Goal: Task Accomplishment & Management: Manage account settings

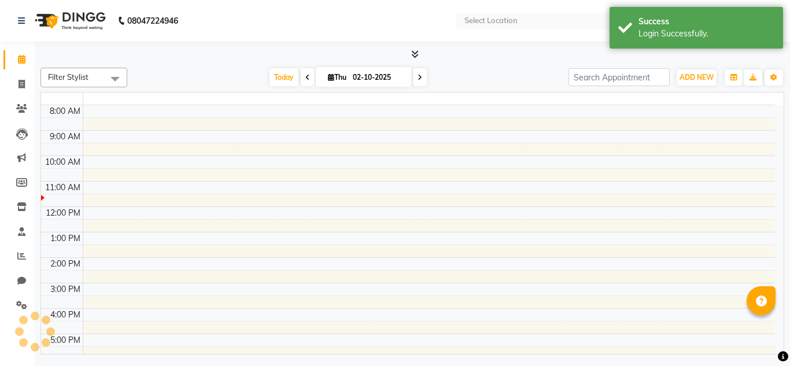
select select "en"
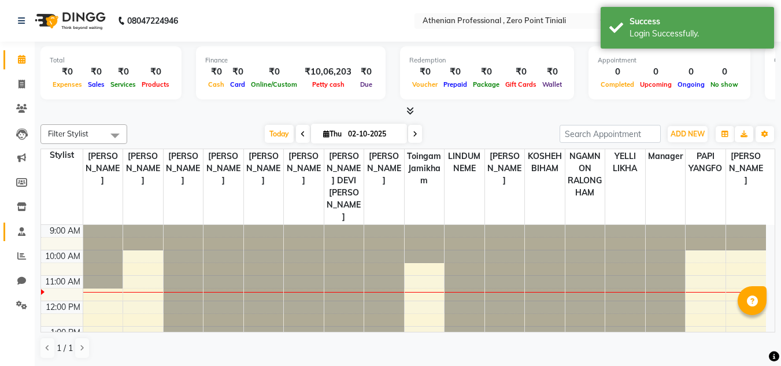
click at [23, 235] on icon at bounding box center [22, 231] width 8 height 9
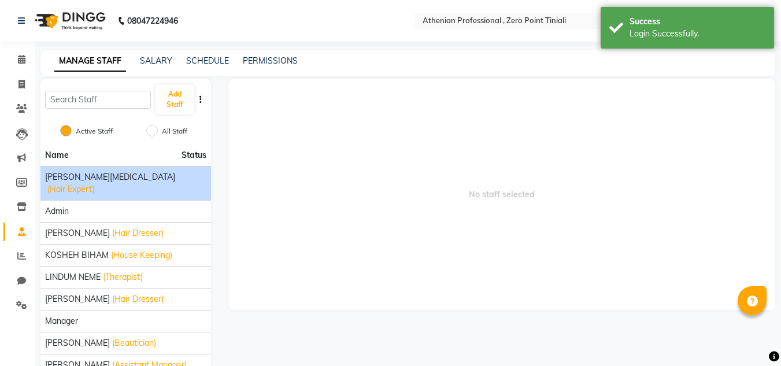
click at [175, 177] on div "[PERSON_NAME][MEDICAL_DATA] (Hair Expert)" at bounding box center [125, 183] width 161 height 24
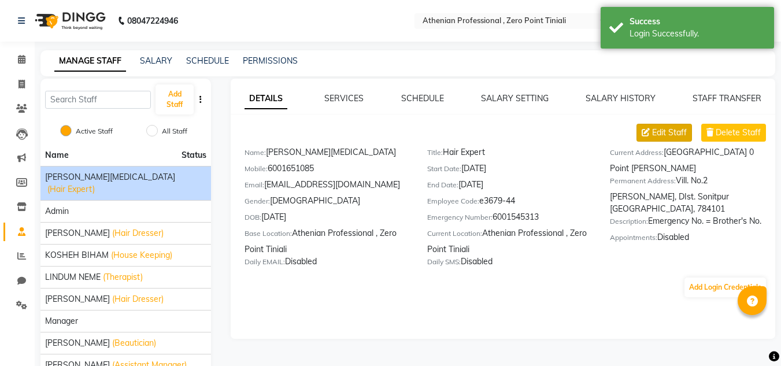
click at [676, 131] on span "Edit Staff" at bounding box center [669, 133] width 35 height 12
select select "[DEMOGRAPHIC_DATA]"
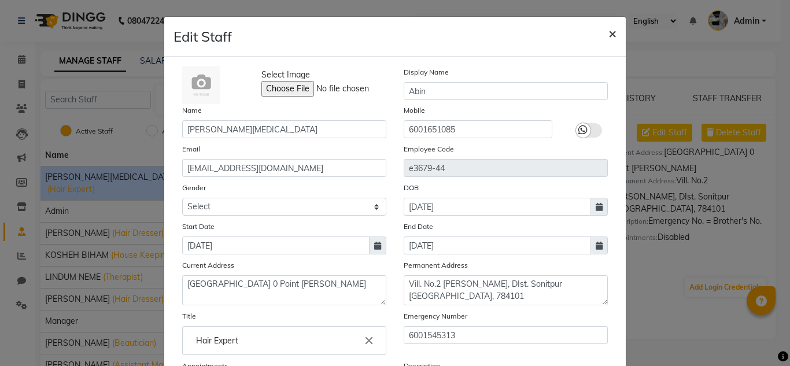
click at [611, 34] on span "×" at bounding box center [612, 32] width 8 height 17
select select
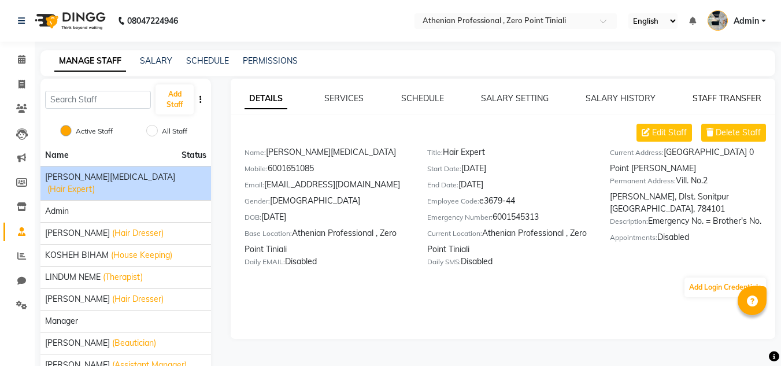
click at [727, 98] on link "STAFF TRANSFER" at bounding box center [727, 98] width 69 height 10
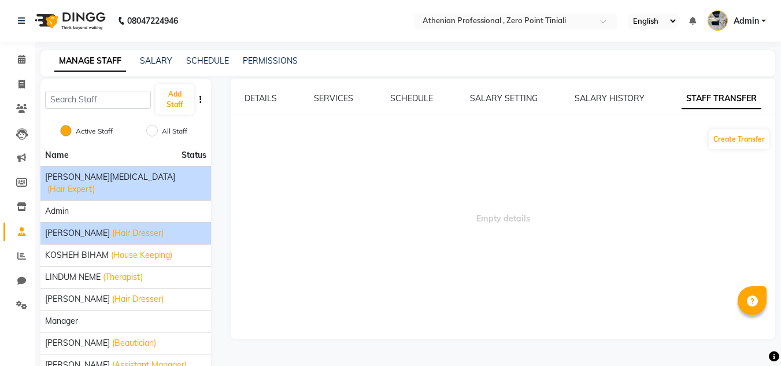
scroll to position [83, 0]
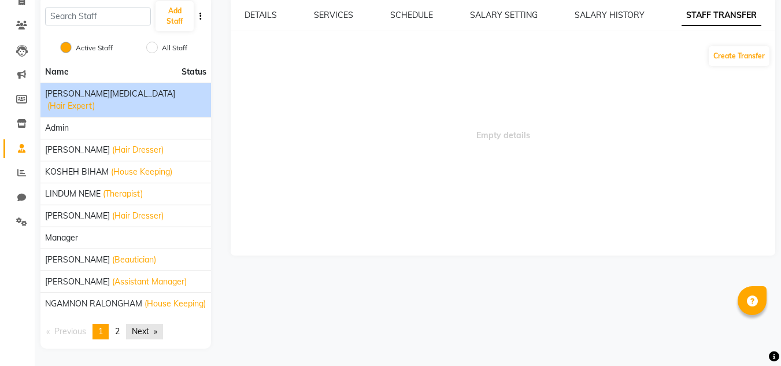
click at [146, 331] on link "Next page" at bounding box center [144, 332] width 37 height 16
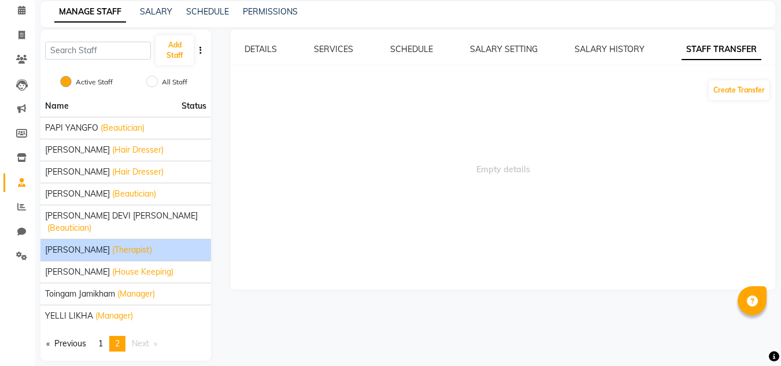
scroll to position [0, 0]
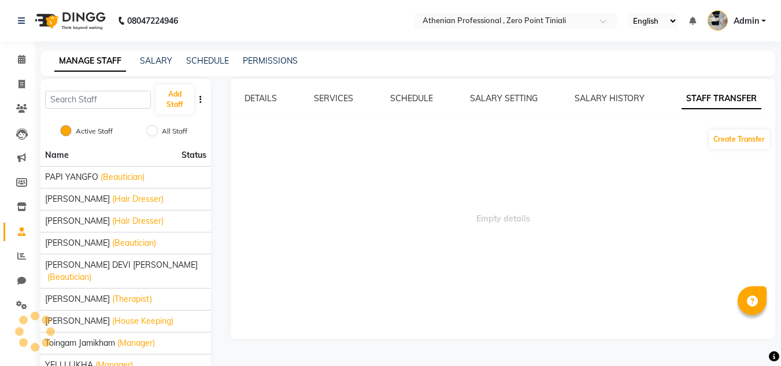
click at [201, 106] on div "Add Staff" at bounding box center [125, 100] width 171 height 42
click at [201, 99] on icon "button" at bounding box center [201, 99] width 2 height 8
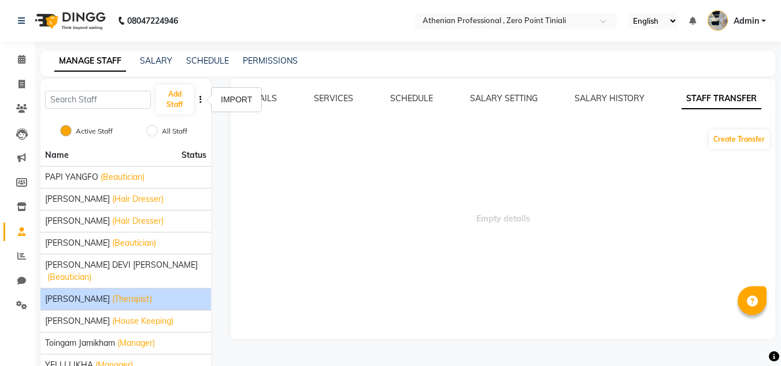
scroll to position [49, 0]
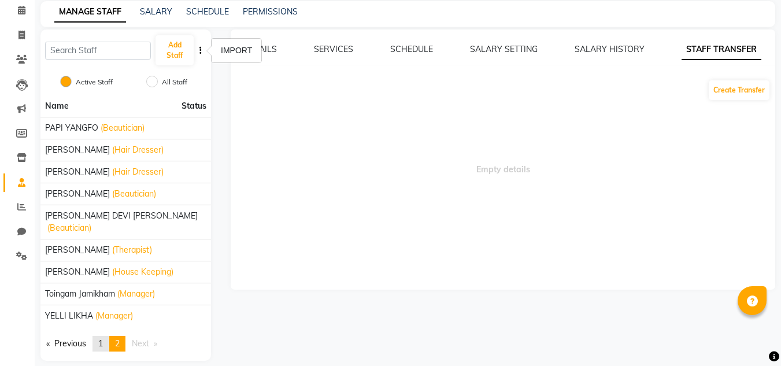
click at [101, 338] on span "1" at bounding box center [100, 343] width 5 height 10
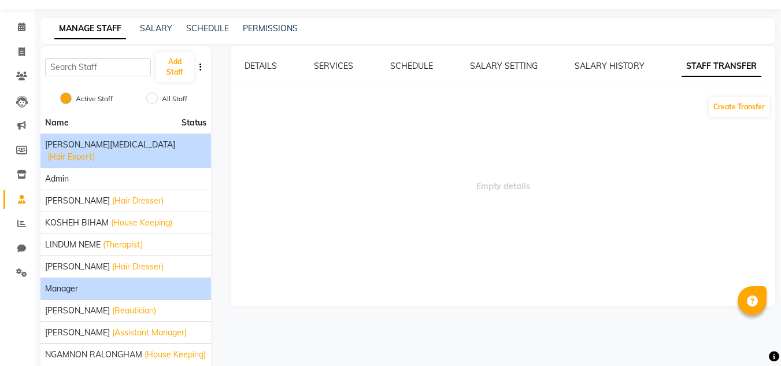
scroll to position [31, 0]
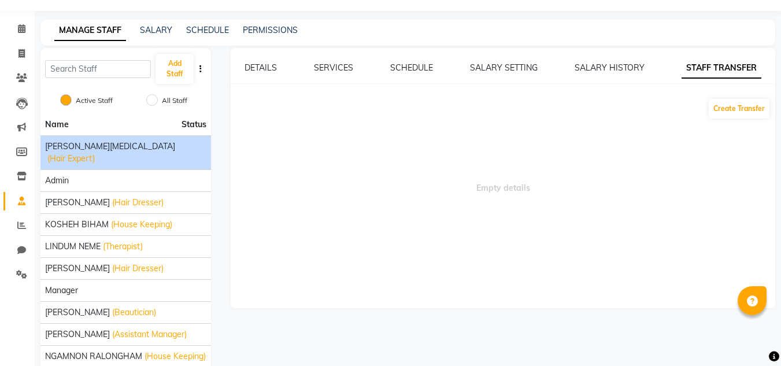
click at [131, 152] on div "[PERSON_NAME][MEDICAL_DATA] (Hair Expert)" at bounding box center [125, 153] width 161 height 24
click at [276, 65] on link "DETAILS" at bounding box center [261, 67] width 32 height 10
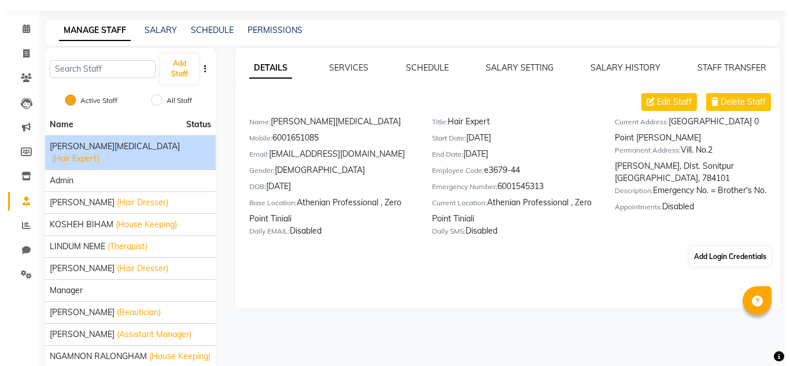
scroll to position [71, 0]
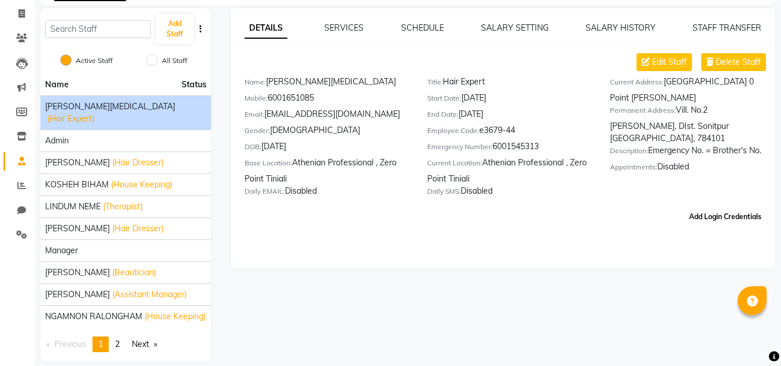
click at [748, 216] on button "Add Login Credentials" at bounding box center [726, 217] width 82 height 20
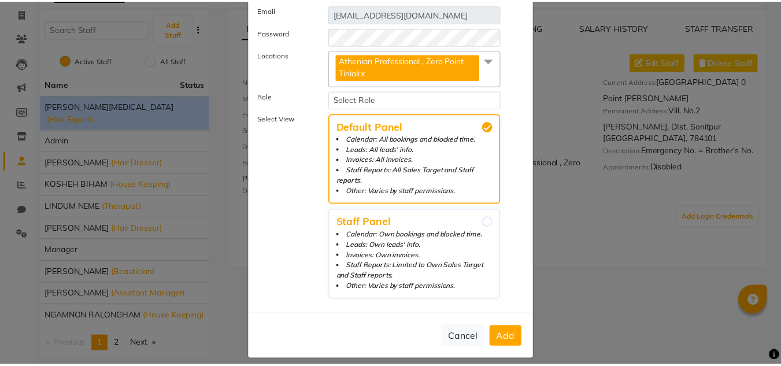
scroll to position [0, 0]
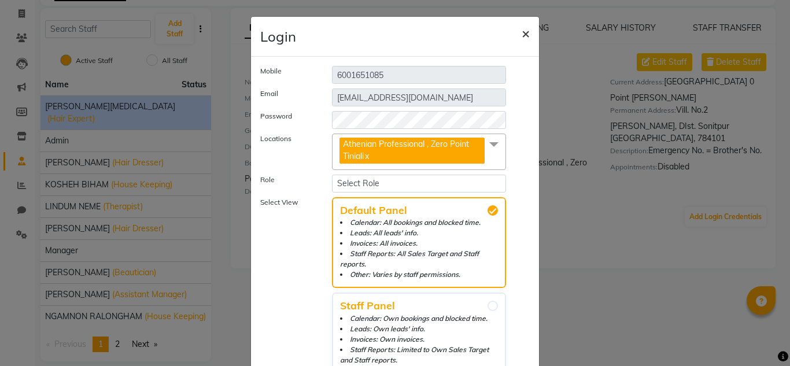
click at [522, 30] on span "×" at bounding box center [526, 32] width 8 height 17
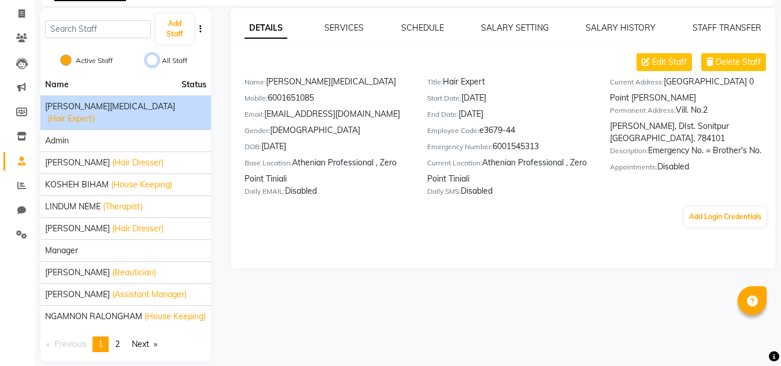
click at [149, 59] on input "All Staff" at bounding box center [152, 60] width 12 height 12
radio input "true"
radio input "false"
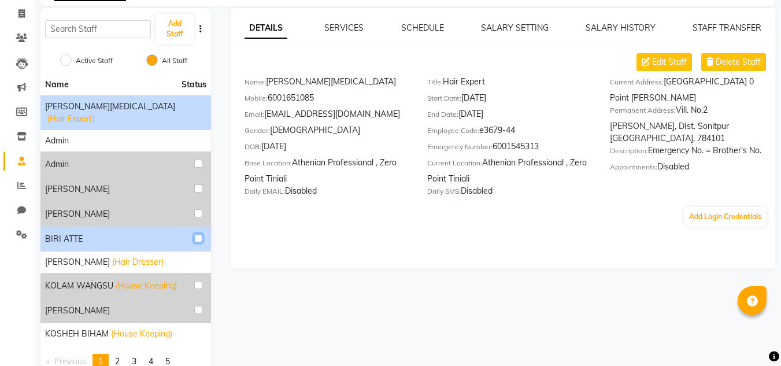
click at [201, 234] on input "checkbox" at bounding box center [198, 238] width 8 height 8
checkbox input "true"
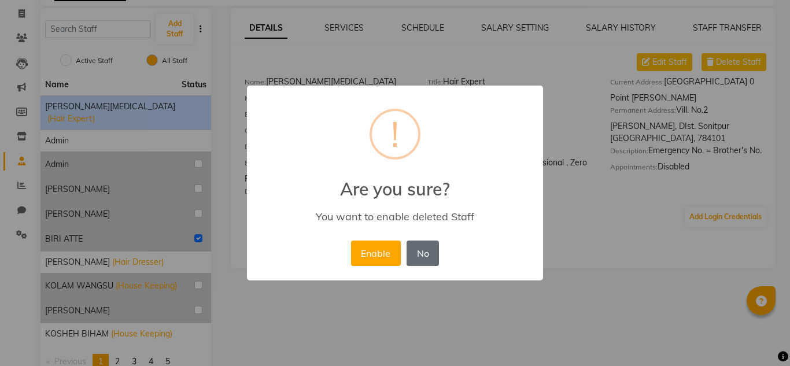
click at [419, 261] on button "No" at bounding box center [423, 253] width 32 height 25
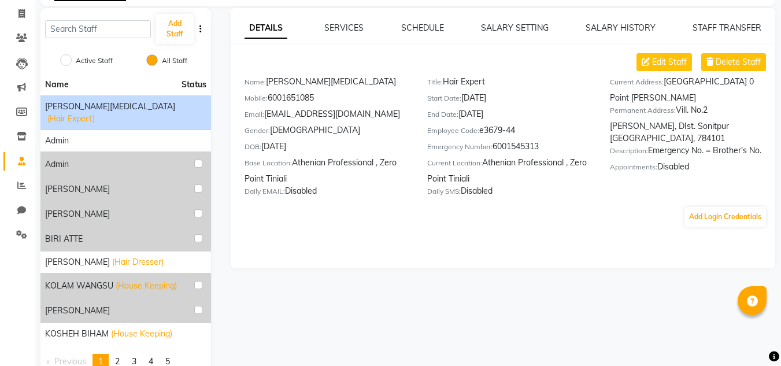
click at [200, 110] on div "[PERSON_NAME][MEDICAL_DATA] (Hair Expert)" at bounding box center [125, 113] width 161 height 24
click at [182, 109] on div "[PERSON_NAME][MEDICAL_DATA] (Hair Expert)" at bounding box center [125, 113] width 161 height 24
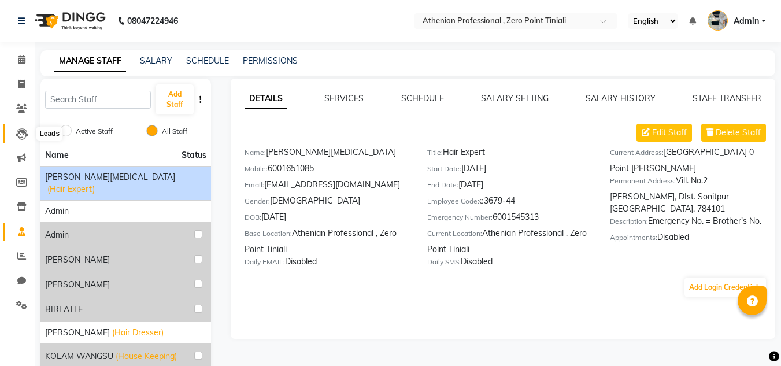
click at [21, 138] on icon at bounding box center [22, 134] width 12 height 12
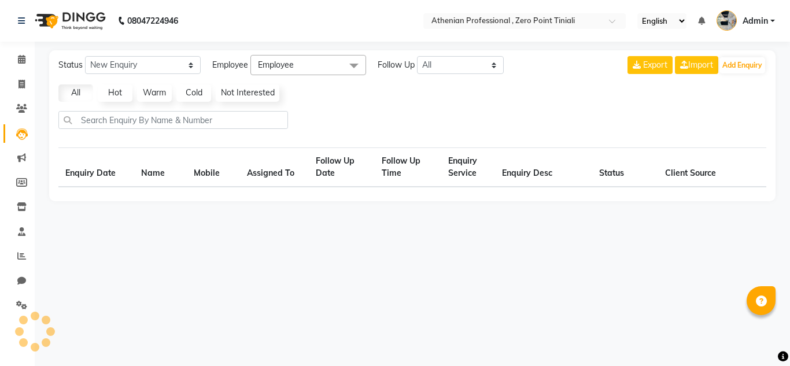
select select "10"
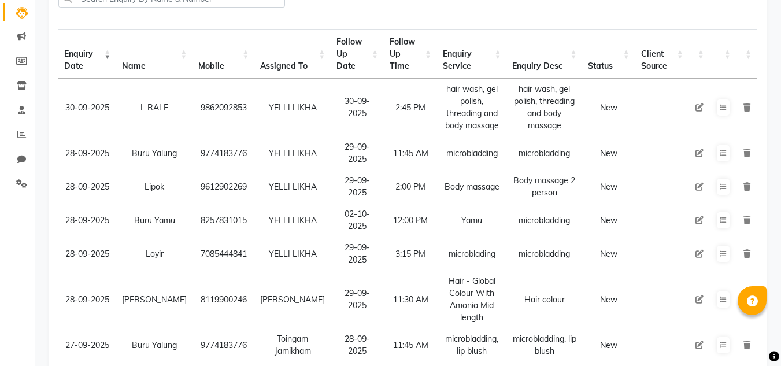
scroll to position [129, 0]
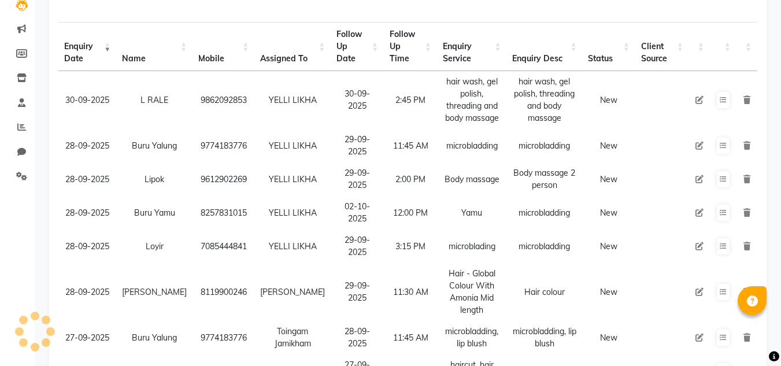
click at [331, 208] on td "02-10-2025" at bounding box center [357, 213] width 53 height 34
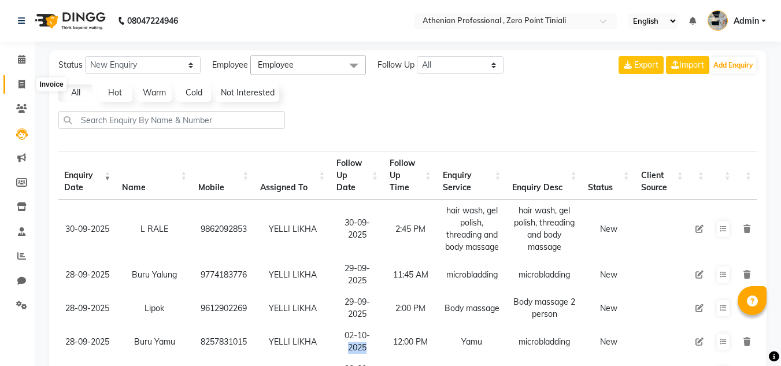
click at [20, 84] on icon at bounding box center [22, 84] width 6 height 9
select select "service"
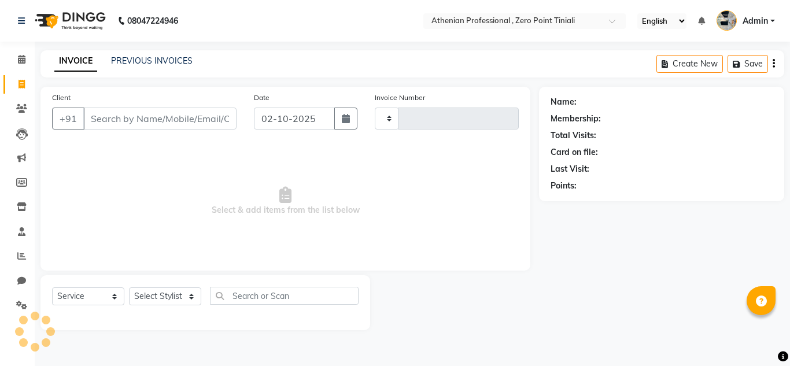
type input "2798"
select select "8300"
click at [150, 55] on div "PREVIOUS INVOICES" at bounding box center [152, 61] width 82 height 12
click at [152, 63] on link "PREVIOUS INVOICES" at bounding box center [152, 61] width 82 height 10
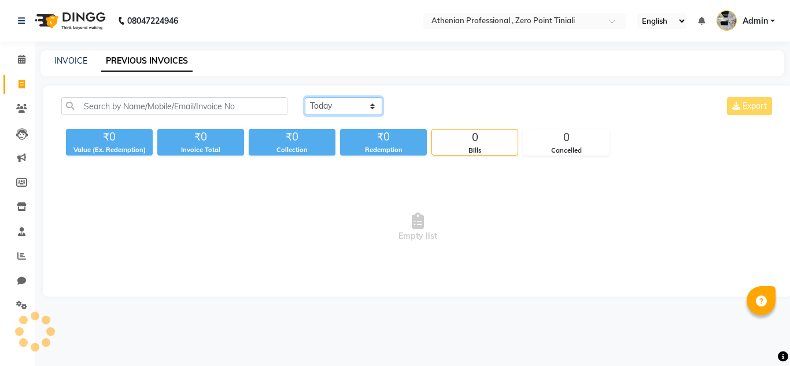
click at [335, 108] on select "[DATE] [DATE] Custom Range" at bounding box center [343, 106] width 77 height 18
select select "[DATE]"
click at [305, 97] on select "[DATE] [DATE] Custom Range" at bounding box center [343, 106] width 77 height 18
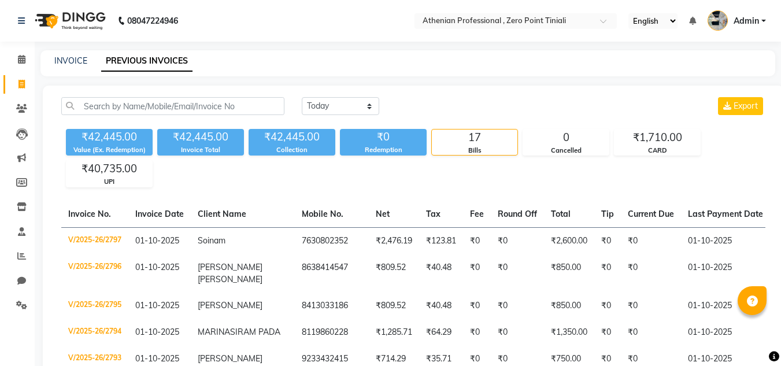
click at [753, 130] on div "₹42,445.00 Value (Ex. Redemption) ₹42,445.00 Invoice Total ₹42,445.00 Collectio…" at bounding box center [413, 155] width 704 height 63
click at [69, 64] on link "INVOICE" at bounding box center [70, 61] width 33 height 10
select select "service"
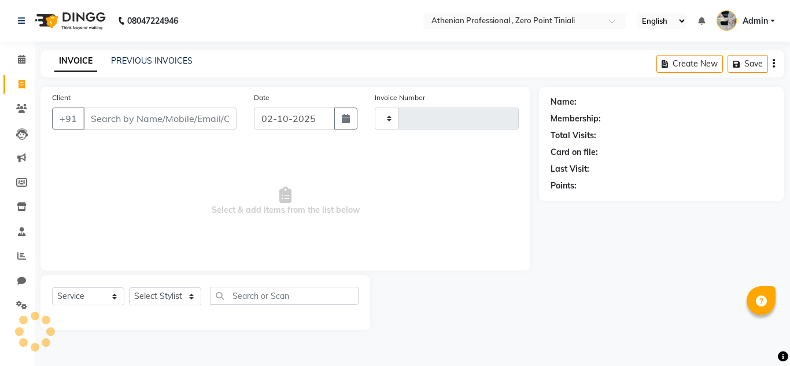
type input "2798"
select select "8300"
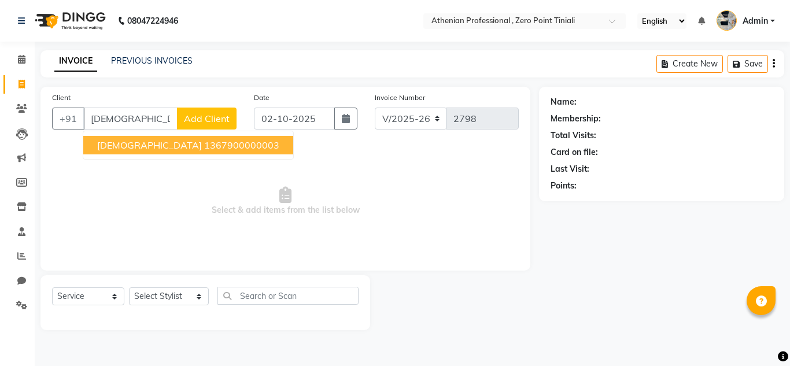
click at [204, 147] on ngb-highlight "1367900000003" at bounding box center [241, 145] width 75 height 12
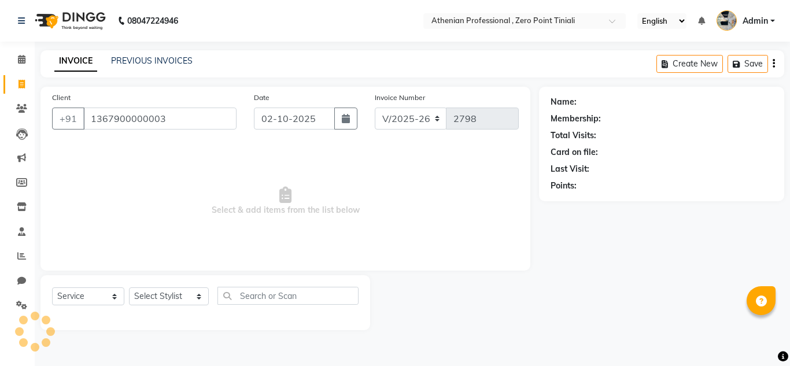
type input "1367900000003"
select select "1: Object"
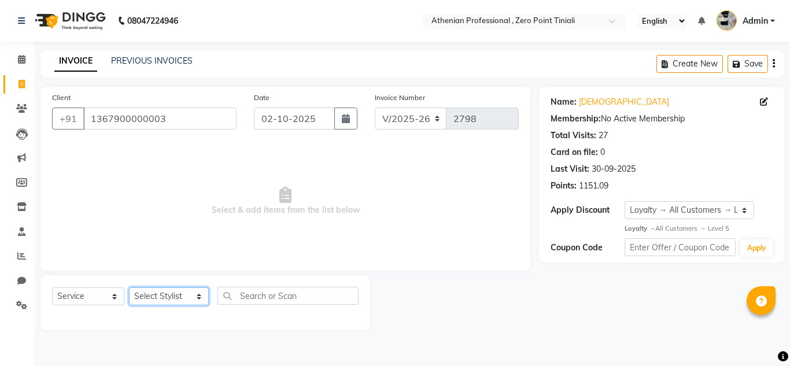
click at [165, 303] on select "Select Stylist [PERSON_NAME][MEDICAL_DATA] Admin [PERSON_NAME] BIHAM LINDUM NEM…" at bounding box center [169, 296] width 80 height 18
select select "80201"
click at [129, 287] on select "Select Stylist [PERSON_NAME][MEDICAL_DATA] Admin [PERSON_NAME] BIHAM LINDUM NEM…" at bounding box center [169, 296] width 80 height 18
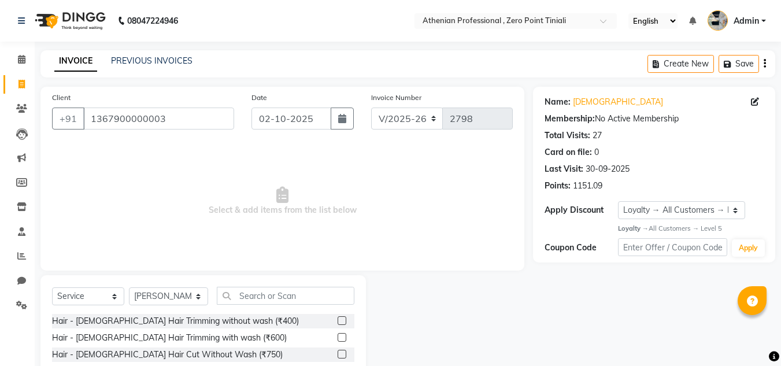
click at [338, 357] on label at bounding box center [342, 354] width 9 height 9
click at [338, 357] on input "checkbox" at bounding box center [342, 355] width 8 height 8
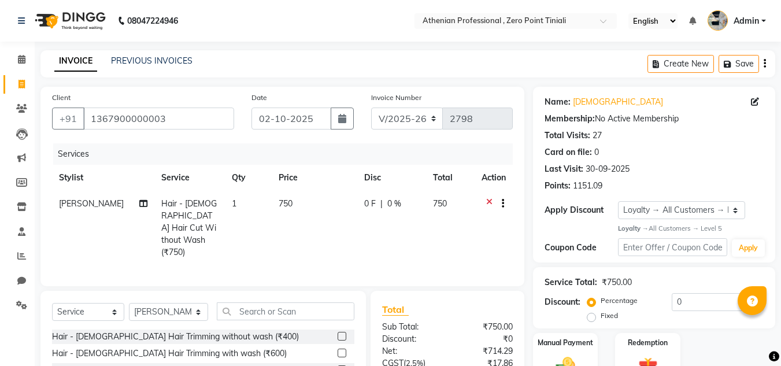
checkbox input "false"
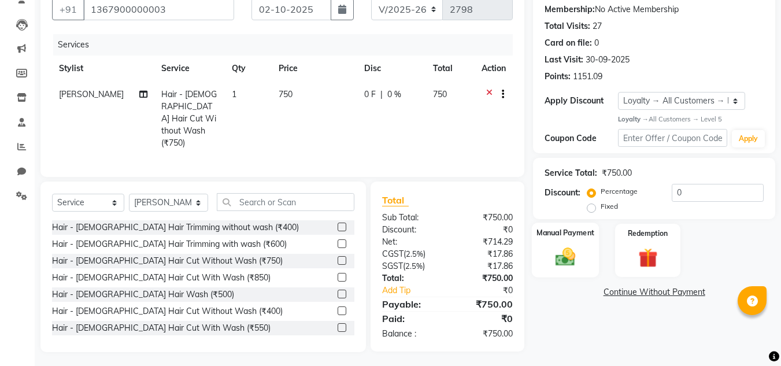
click at [560, 258] on img at bounding box center [565, 257] width 32 height 23
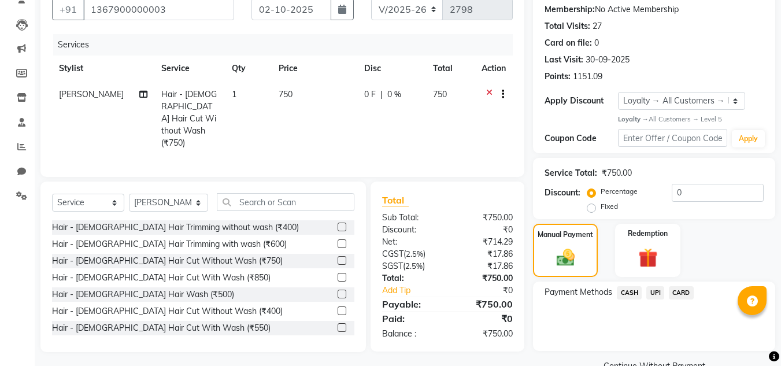
click at [656, 297] on span "UPI" at bounding box center [656, 292] width 18 height 13
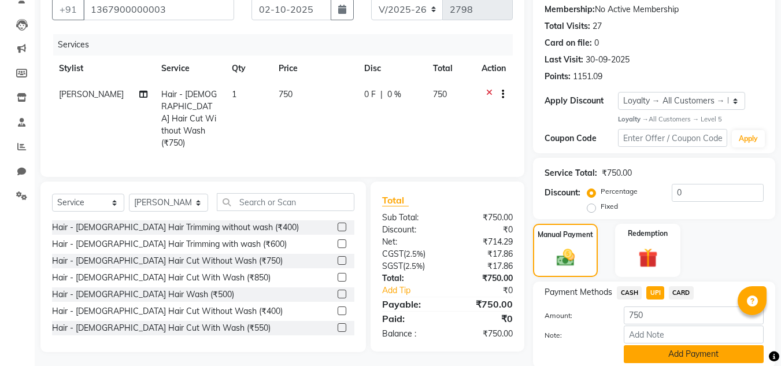
click at [669, 356] on button "Add Payment" at bounding box center [694, 354] width 140 height 18
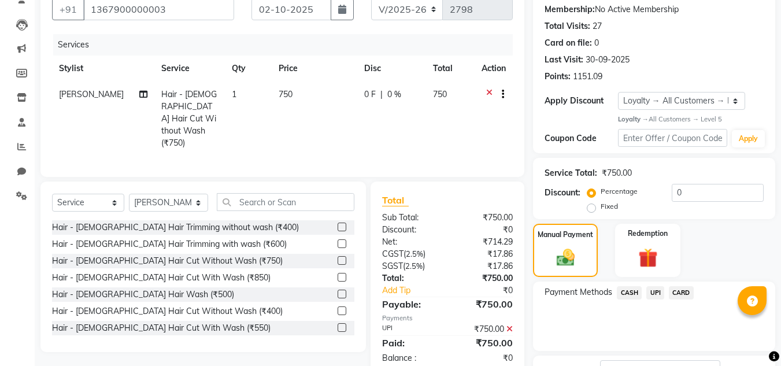
scroll to position [201, 0]
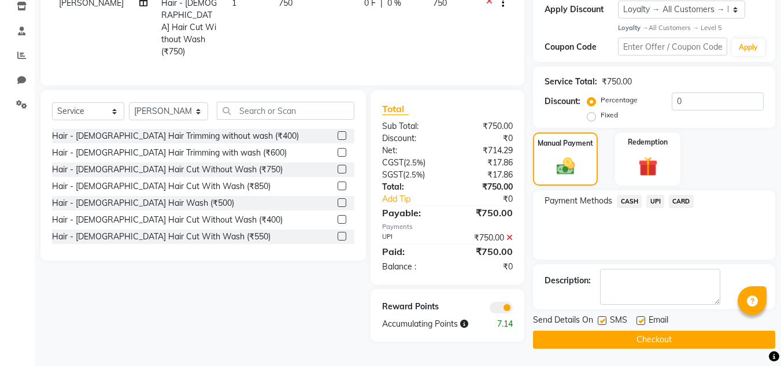
click at [655, 342] on button "Checkout" at bounding box center [654, 340] width 242 height 18
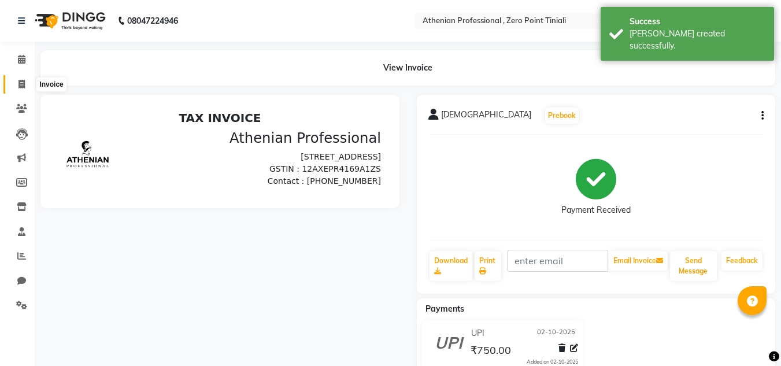
click at [23, 90] on span at bounding box center [22, 84] width 20 height 13
select select "service"
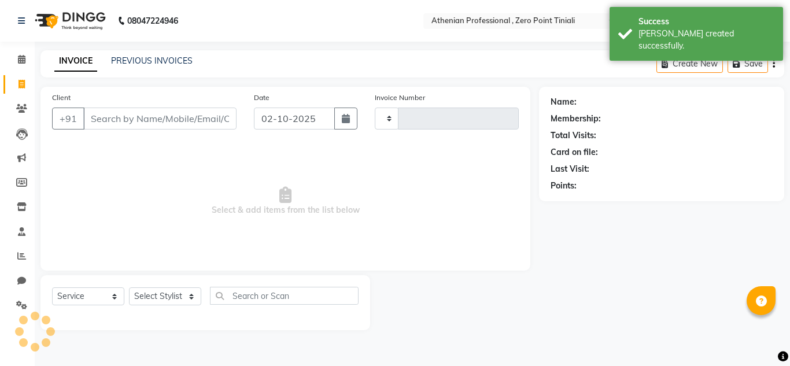
type input "2799"
select select "8300"
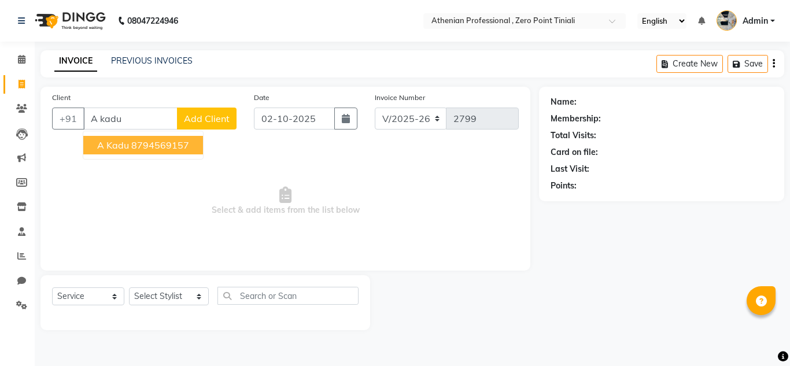
click at [146, 155] on ngb-typeahead-window "A Kadu 8794569157" at bounding box center [143, 145] width 121 height 29
click at [165, 143] on ngb-highlight "8794569157" at bounding box center [160, 145] width 58 height 12
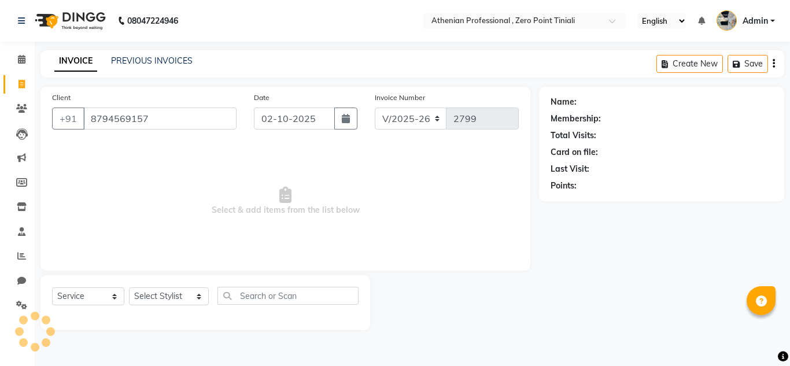
type input "8794569157"
select select "1: Object"
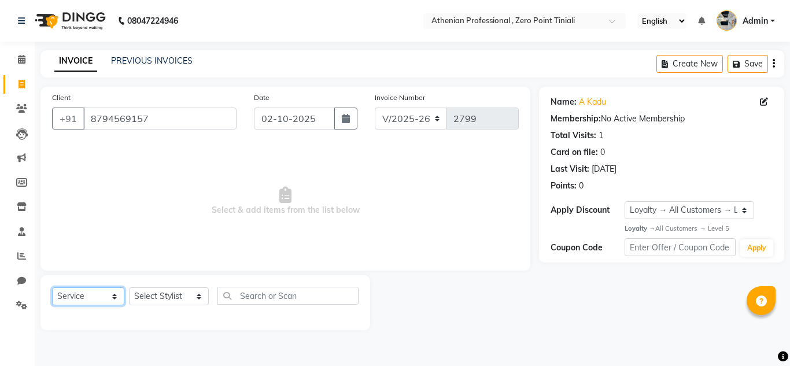
click at [72, 302] on select "Select Service Product Membership Package Voucher Prepaid Gift Card" at bounding box center [88, 296] width 72 height 18
select select "product"
click at [52, 287] on select "Select Service Product Membership Package Voucher Prepaid Gift Card" at bounding box center [88, 296] width 72 height 18
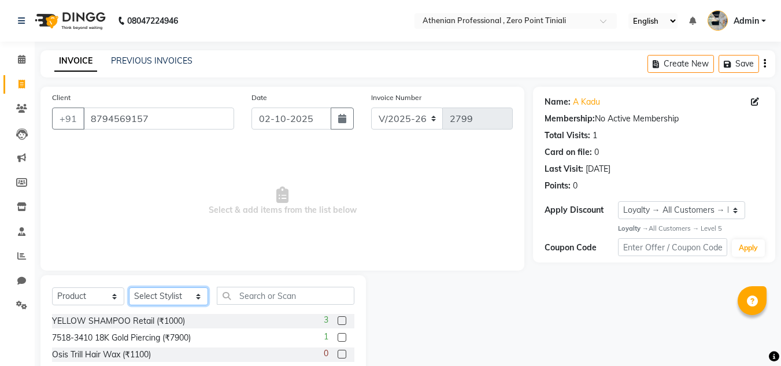
click at [162, 294] on select "Select Stylist [PERSON_NAME][MEDICAL_DATA] Admin [PERSON_NAME] BIHAM LINDUM NEM…" at bounding box center [168, 296] width 79 height 18
select select "80198"
click at [129, 287] on select "Select Stylist [PERSON_NAME][MEDICAL_DATA] Admin [PERSON_NAME] BIHAM LINDUM NEM…" at bounding box center [168, 296] width 79 height 18
click at [267, 294] on input "text" at bounding box center [286, 296] width 138 height 18
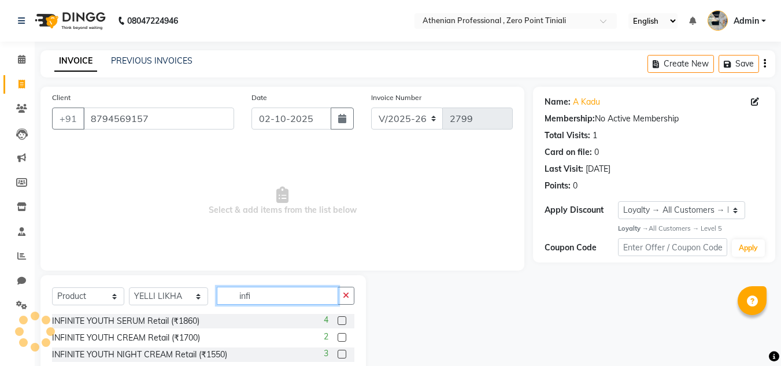
type input "infi"
click at [343, 337] on label at bounding box center [342, 337] width 9 height 9
click at [343, 337] on input "checkbox" at bounding box center [342, 338] width 8 height 8
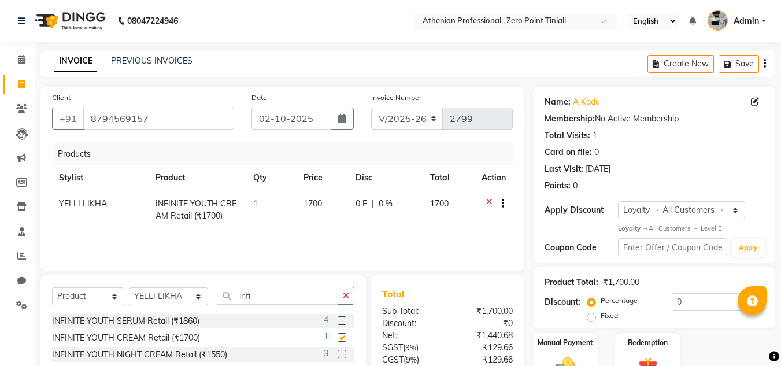
checkbox input "false"
click at [317, 296] on input "infi" at bounding box center [277, 296] width 121 height 18
type input "i"
type input "sun"
click at [341, 353] on label at bounding box center [342, 354] width 9 height 9
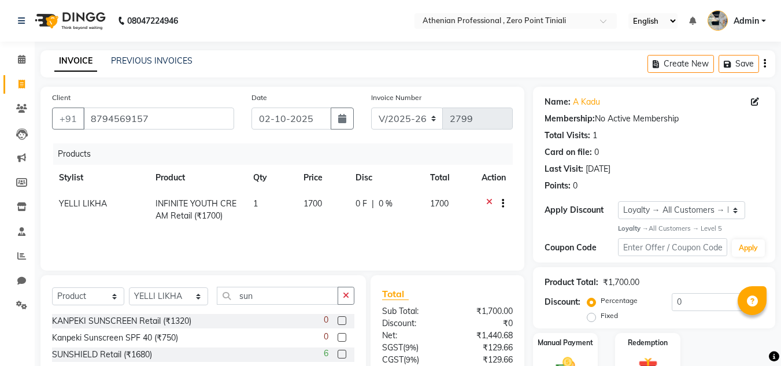
click at [341, 353] on input "checkbox" at bounding box center [342, 355] width 8 height 8
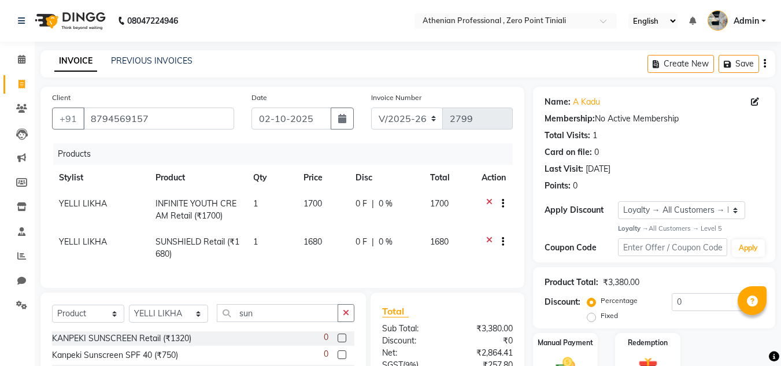
checkbox input "false"
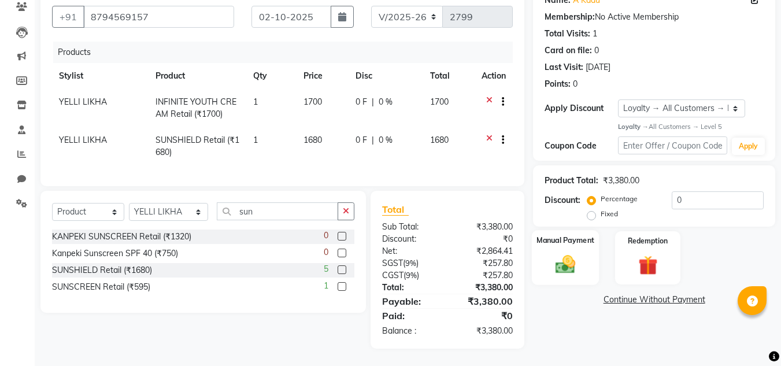
click at [559, 238] on div "Manual Payment" at bounding box center [566, 257] width 68 height 55
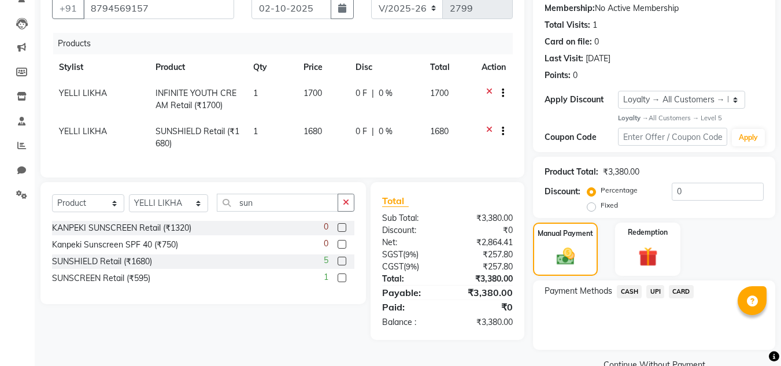
click at [653, 290] on span "UPI" at bounding box center [656, 291] width 18 height 13
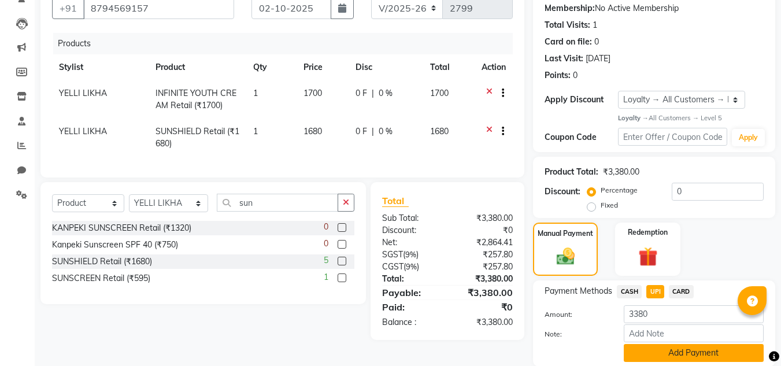
click at [657, 360] on button "Add Payment" at bounding box center [694, 353] width 140 height 18
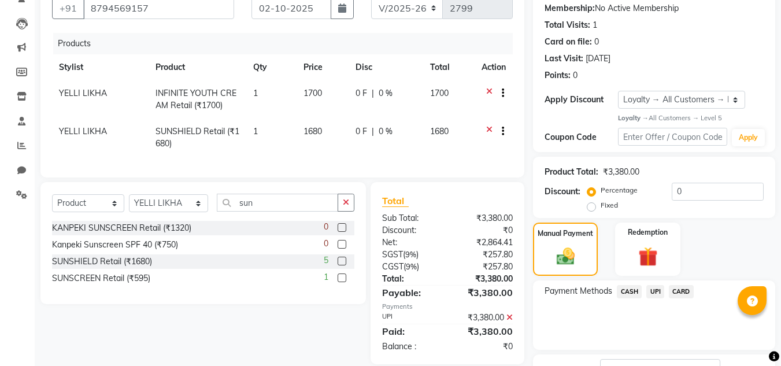
scroll to position [201, 0]
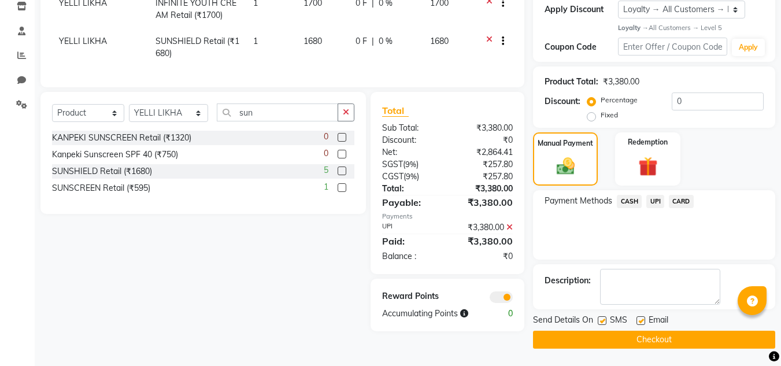
click at [640, 342] on button "Checkout" at bounding box center [654, 340] width 242 height 18
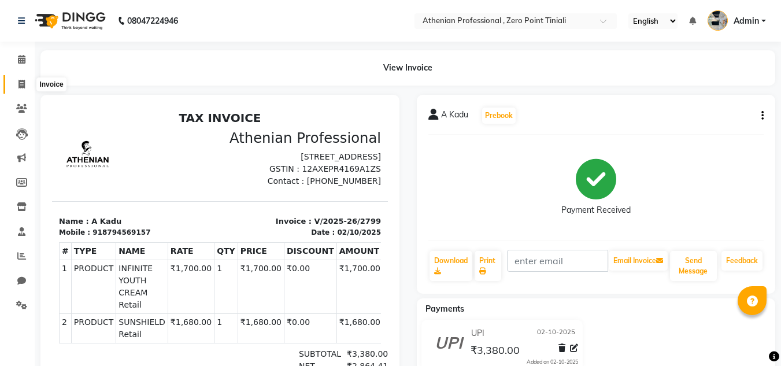
click at [24, 84] on icon at bounding box center [22, 84] width 6 height 9
select select "service"
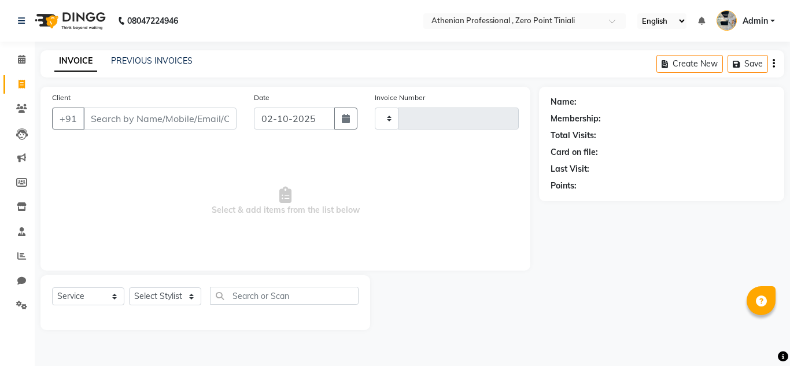
type input "2800"
select select "8300"
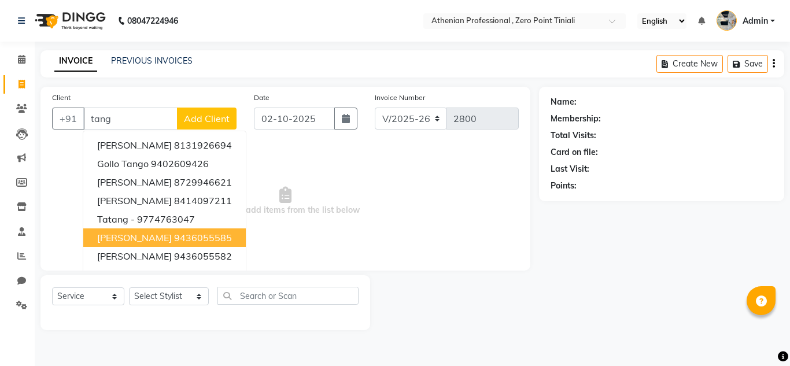
click at [155, 243] on button "[PERSON_NAME] 9436055585" at bounding box center [164, 237] width 162 height 19
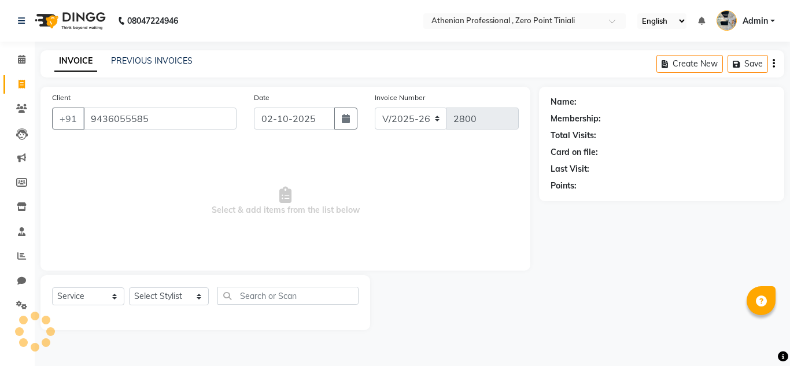
type input "9436055585"
select select "1: Object"
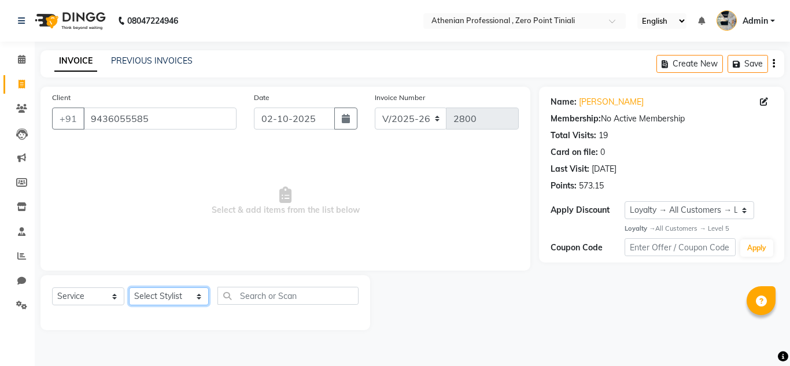
click at [176, 299] on select "Select Stylist [PERSON_NAME][MEDICAL_DATA] Admin [PERSON_NAME] BIHAM LINDUM NEM…" at bounding box center [169, 296] width 80 height 18
select select "80200"
click at [129, 287] on select "Select Stylist [PERSON_NAME][MEDICAL_DATA] Admin [PERSON_NAME] BIHAM LINDUM NEM…" at bounding box center [169, 296] width 80 height 18
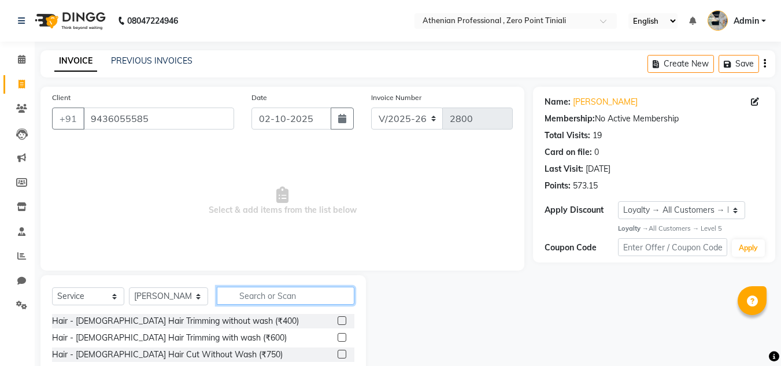
click at [250, 302] on input "text" at bounding box center [286, 296] width 138 height 18
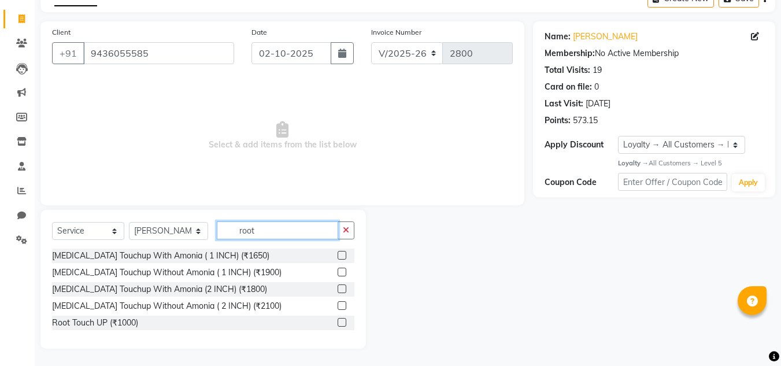
type input "root"
click at [344, 326] on label at bounding box center [342, 322] width 9 height 9
click at [344, 326] on input "checkbox" at bounding box center [342, 323] width 8 height 8
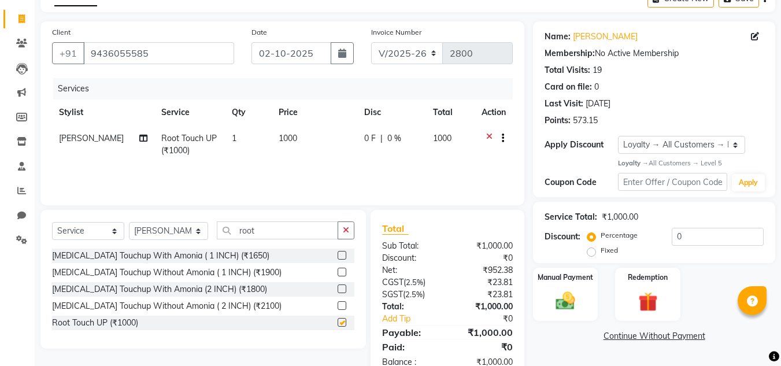
checkbox input "false"
click at [565, 290] on img at bounding box center [565, 301] width 32 height 23
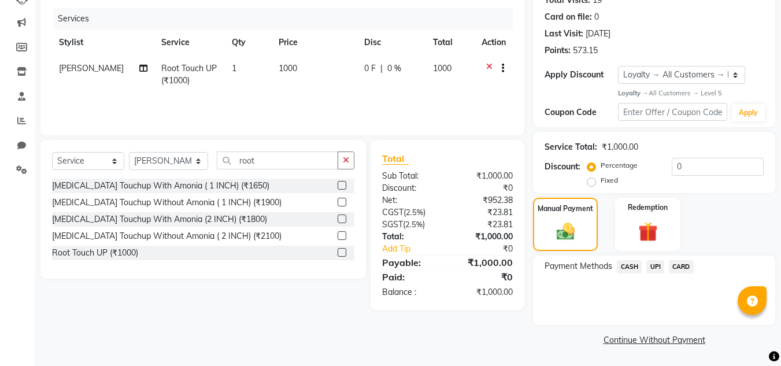
click at [657, 265] on span "UPI" at bounding box center [656, 266] width 18 height 13
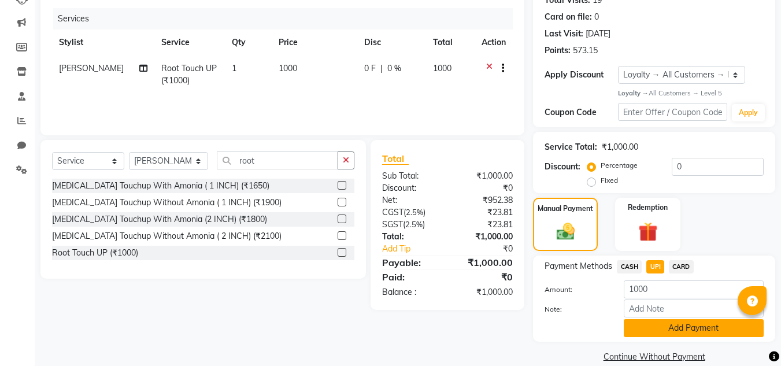
click at [663, 326] on button "Add Payment" at bounding box center [694, 328] width 140 height 18
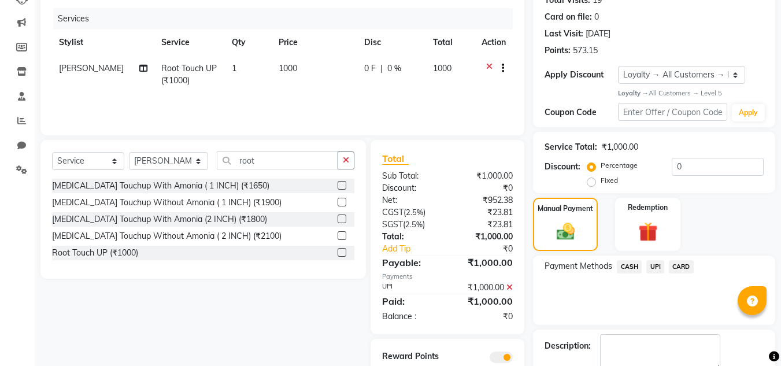
scroll to position [201, 0]
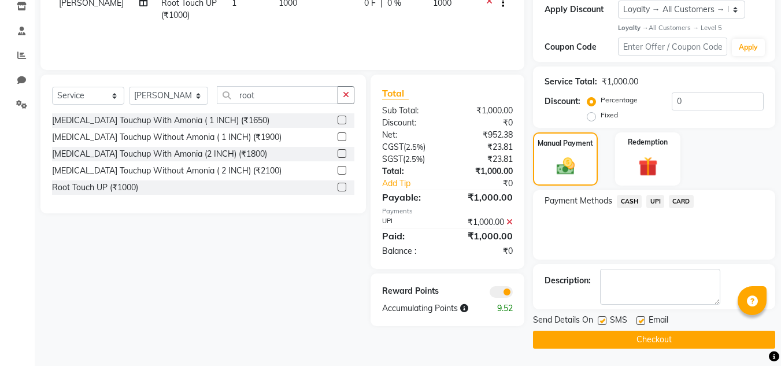
click at [646, 344] on button "Checkout" at bounding box center [654, 340] width 242 height 18
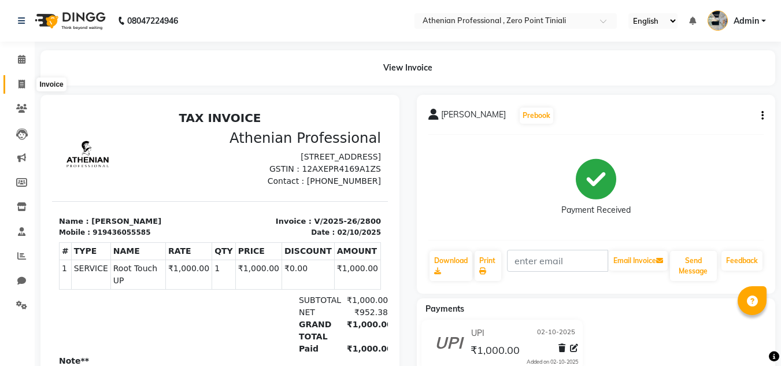
click at [19, 88] on icon at bounding box center [22, 84] width 6 height 9
select select "service"
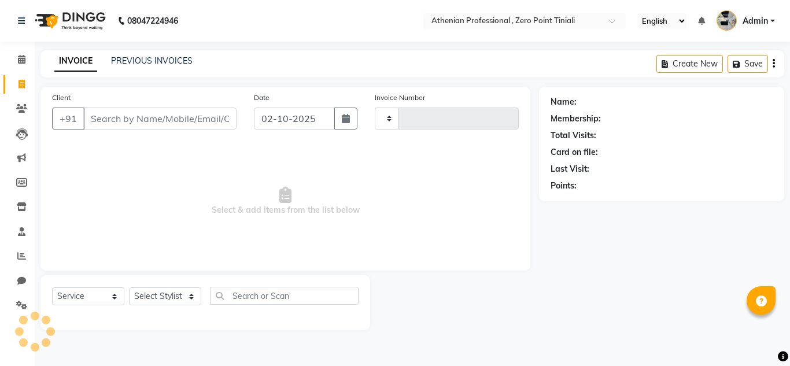
type input "2801"
select select "8300"
click at [21, 60] on icon at bounding box center [22, 59] width 8 height 9
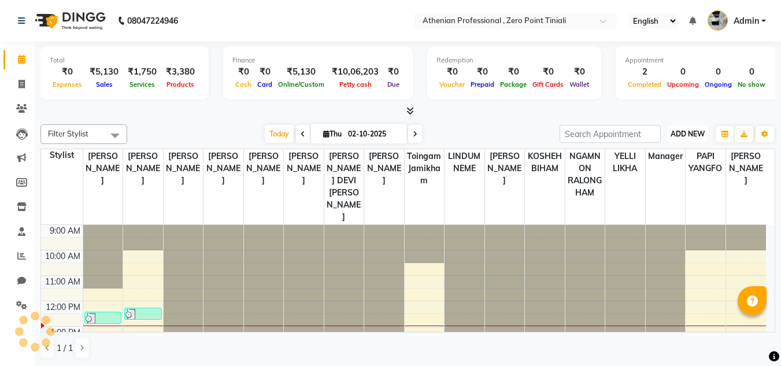
click at [692, 138] on span "ADD NEW" at bounding box center [688, 134] width 34 height 9
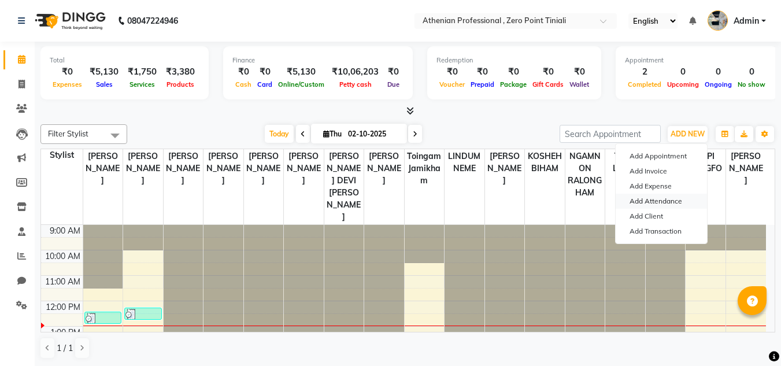
click at [652, 202] on link "Add Attendance" at bounding box center [661, 201] width 91 height 15
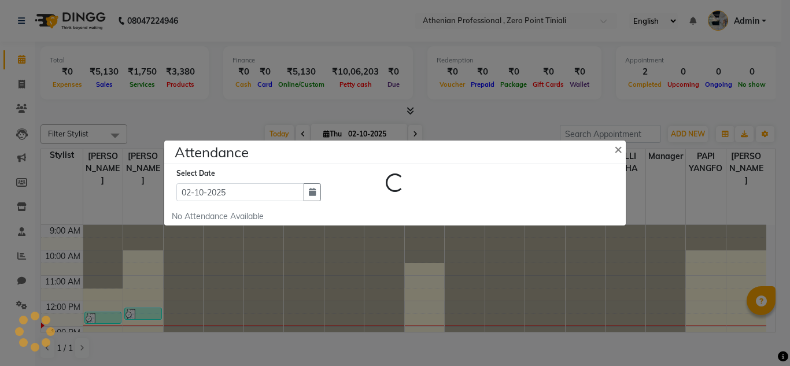
select select "A"
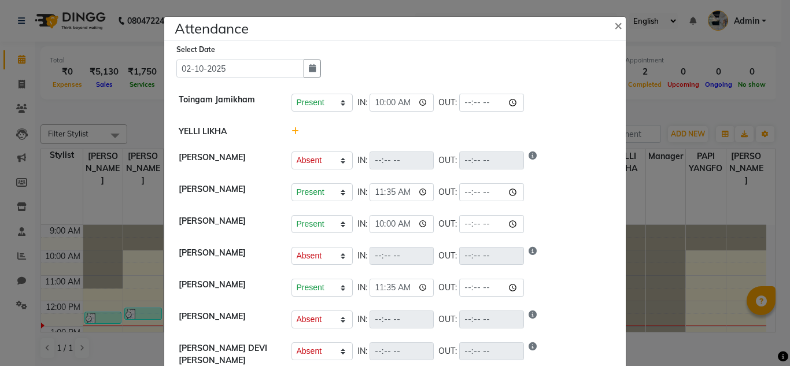
click at [291, 131] on icon at bounding box center [295, 131] width 8 height 8
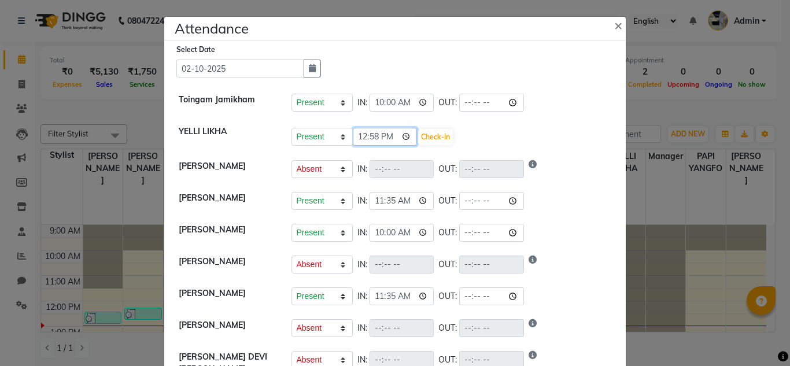
click at [355, 141] on input "12:58" at bounding box center [385, 137] width 65 height 18
type input "11:36"
click at [419, 142] on button "Check-In" at bounding box center [435, 137] width 35 height 16
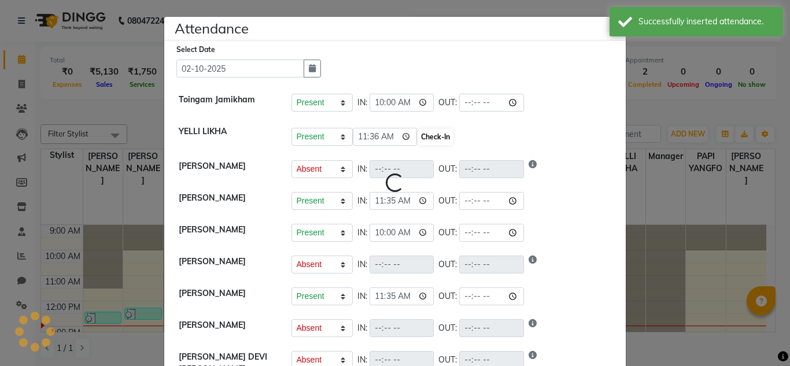
select select "A"
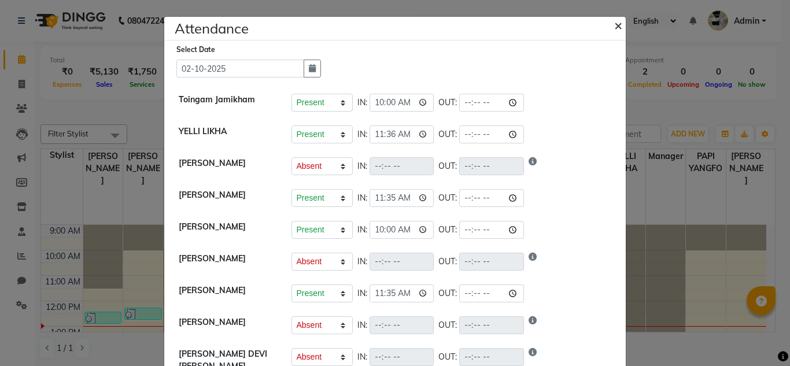
click at [614, 30] on span "×" at bounding box center [618, 24] width 8 height 17
